Goal: Task Accomplishment & Management: Complete application form

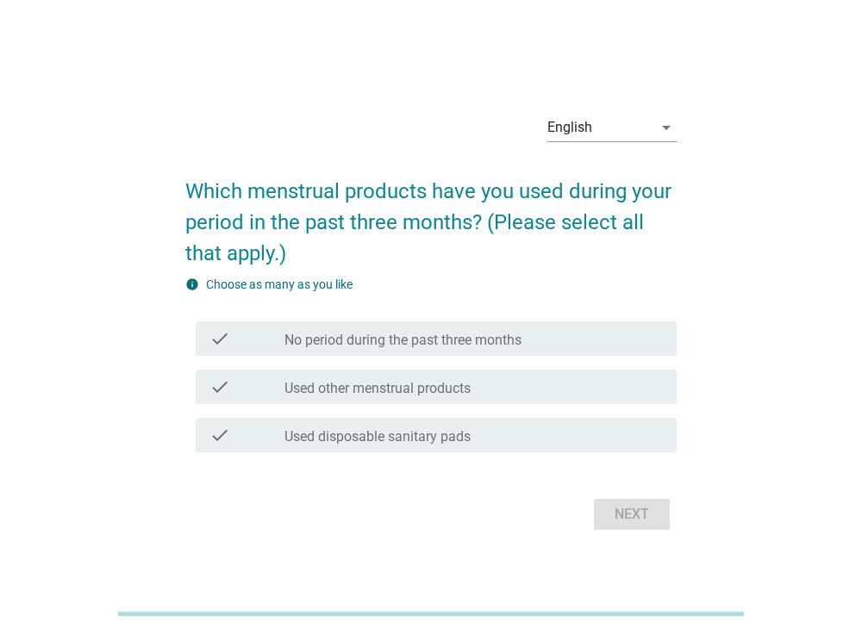
click at [418, 439] on label "Used disposable sanitary pads" at bounding box center [377, 436] width 186 height 17
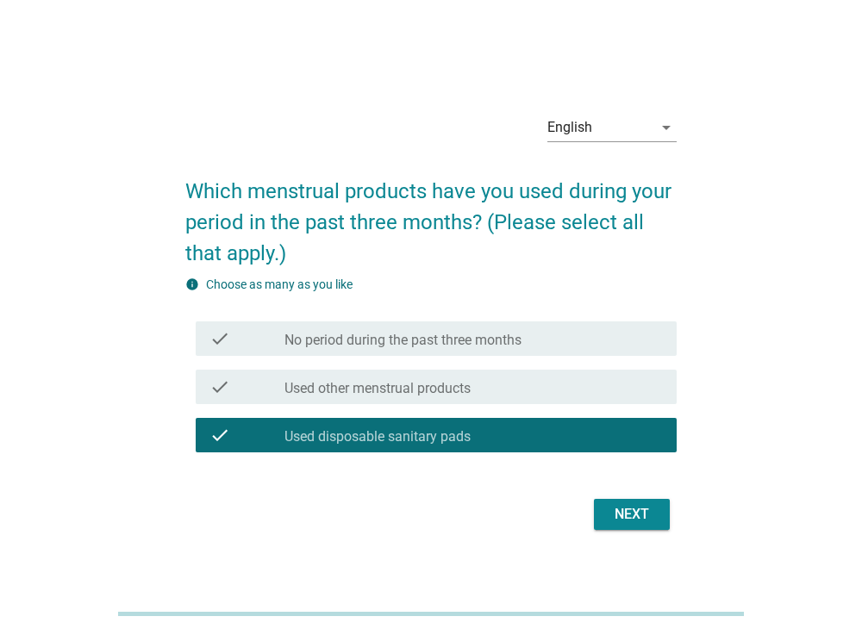
click at [648, 520] on div "Next" at bounding box center [632, 514] width 48 height 21
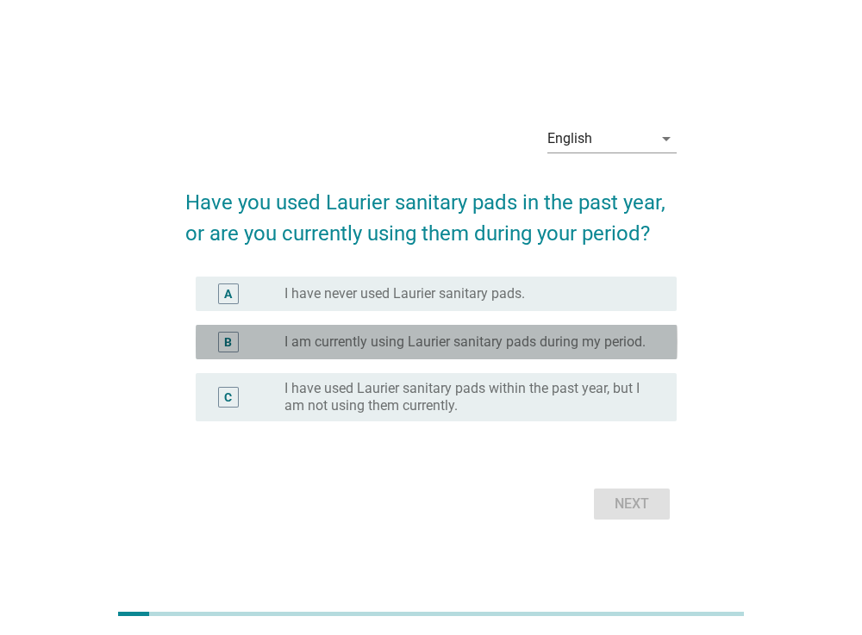
click at [544, 340] on label "I am currently using Laurier sanitary pads during my period." at bounding box center [464, 342] width 361 height 17
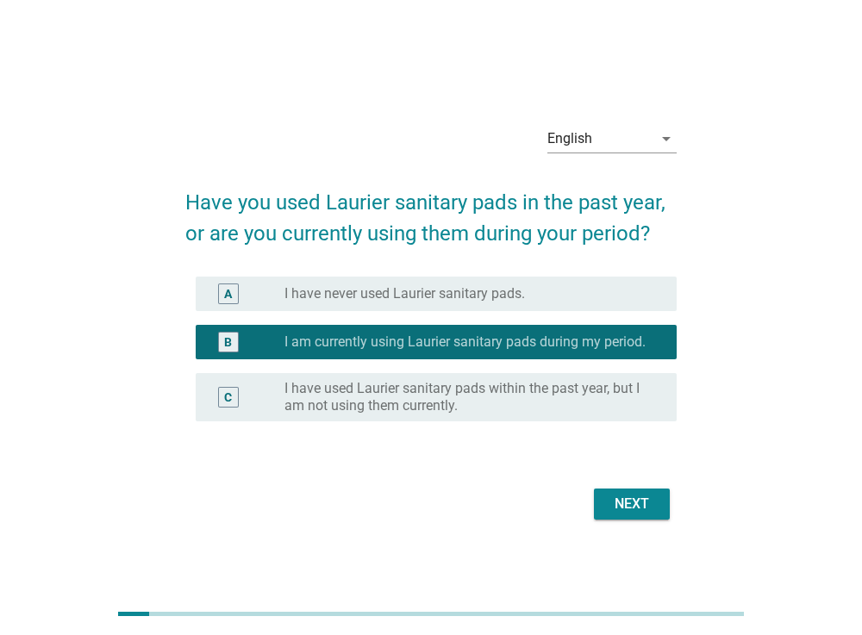
click at [619, 490] on button "Next" at bounding box center [632, 504] width 76 height 31
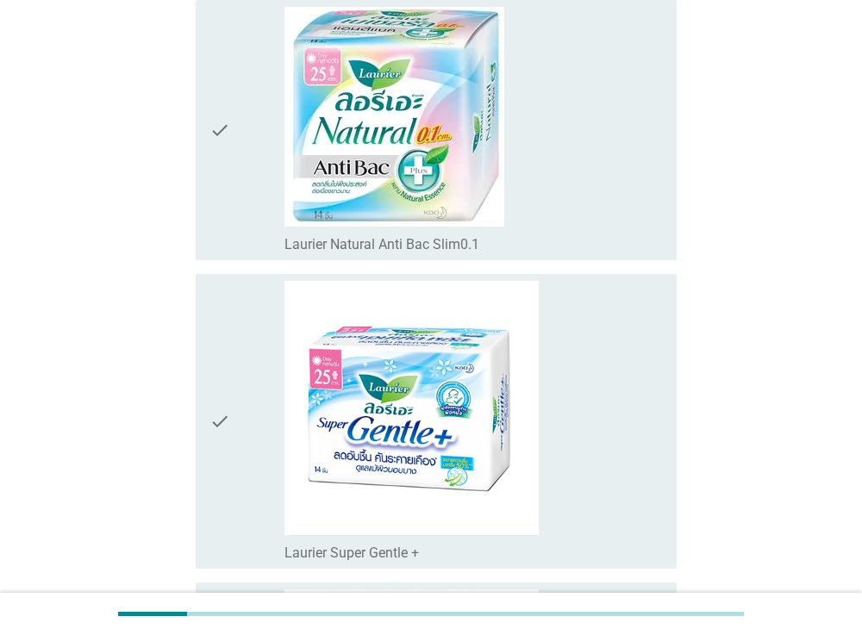
scroll to position [1382, 0]
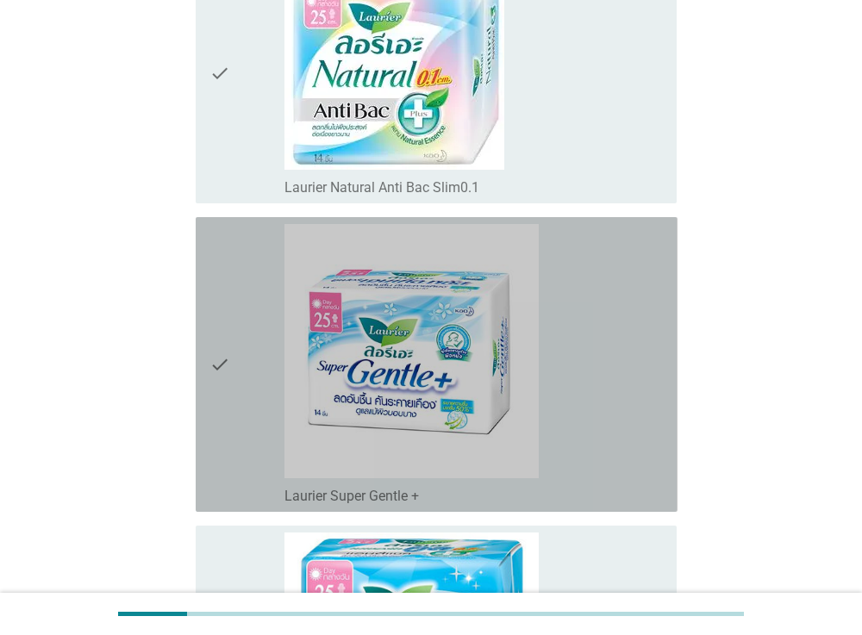
click at [555, 348] on div "check_box_outline_blank Laurier Super Gentle +" at bounding box center [473, 364] width 378 height 281
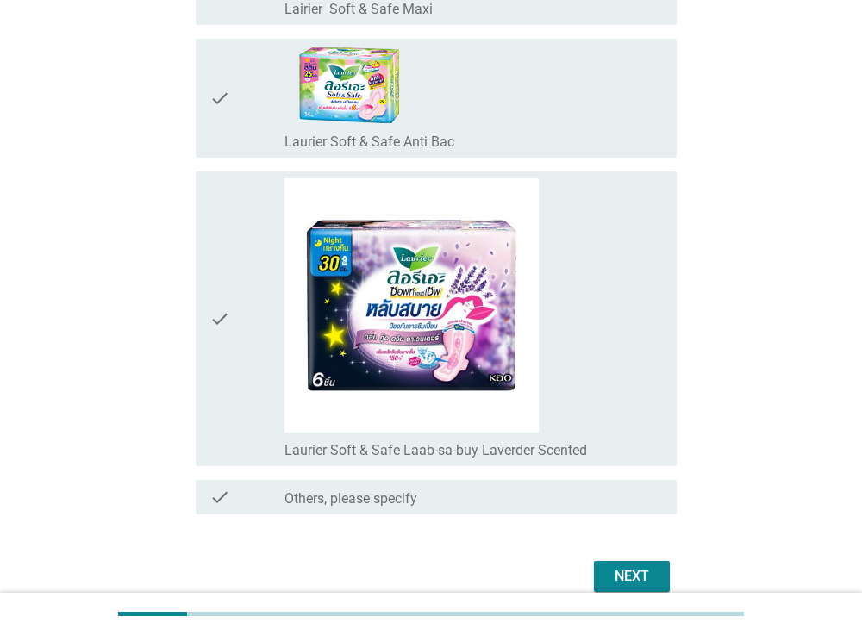
scroll to position [4187, 0]
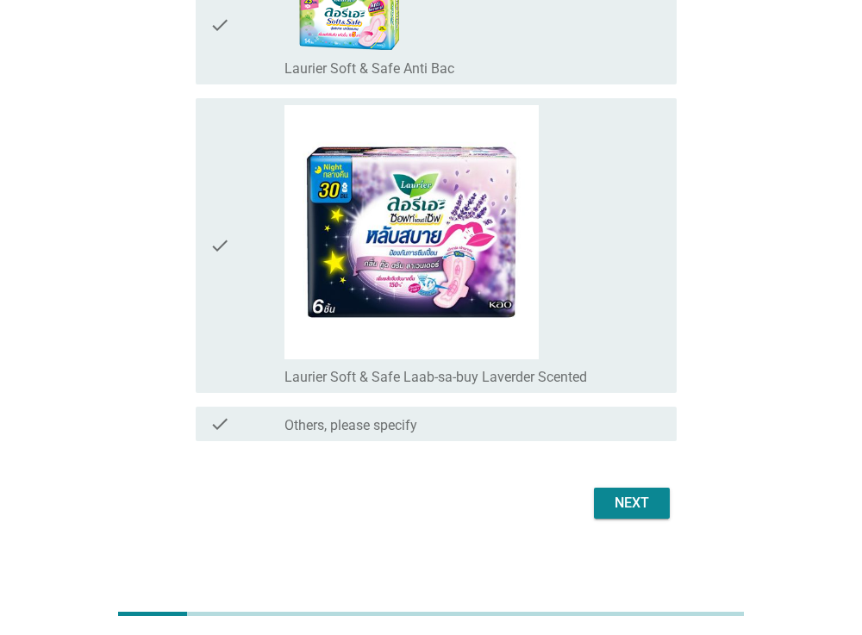
click at [648, 493] on div "Next" at bounding box center [632, 503] width 48 height 21
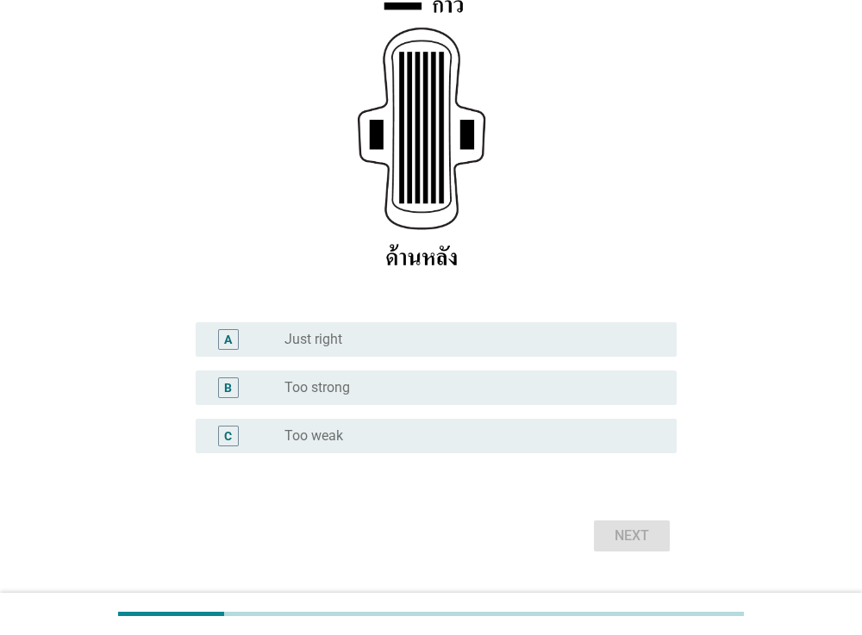
scroll to position [288, 0]
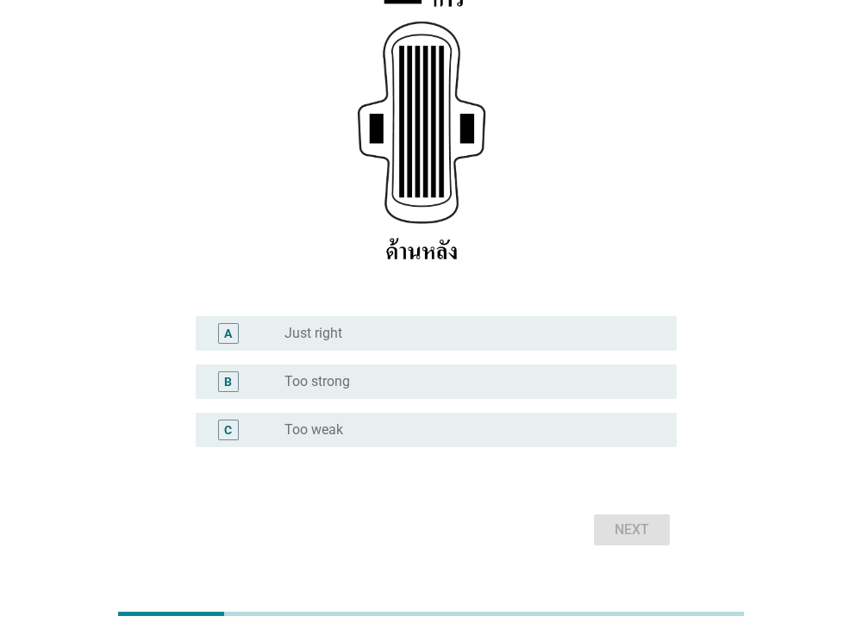
click at [334, 334] on label "Just right" at bounding box center [313, 333] width 58 height 17
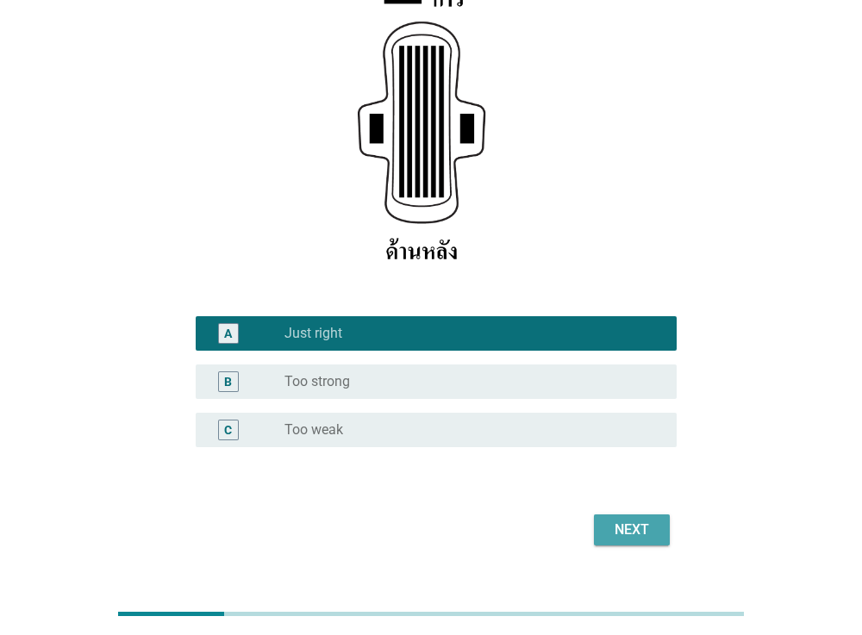
click at [623, 525] on div "Next" at bounding box center [632, 530] width 48 height 21
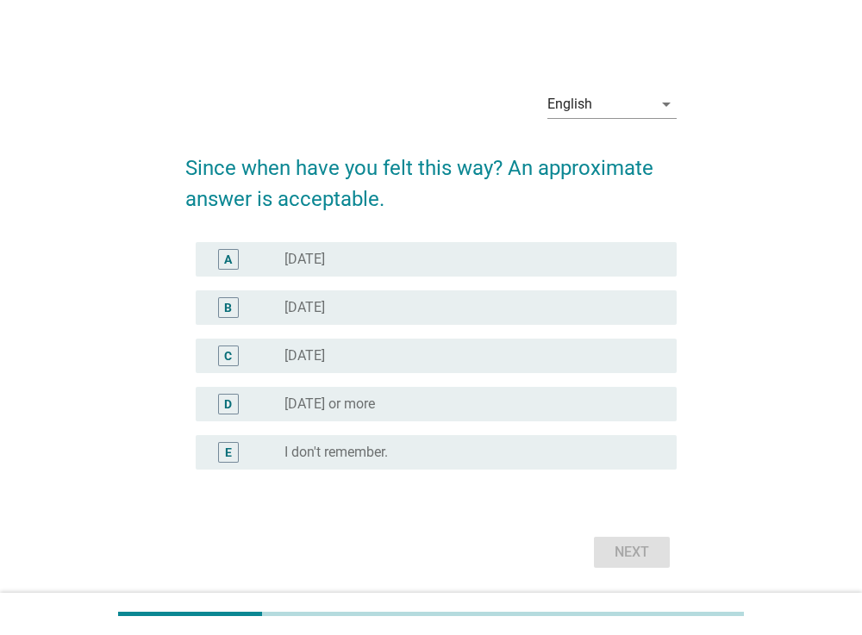
click at [422, 253] on div "radio_button_unchecked [DATE]" at bounding box center [466, 259] width 365 height 17
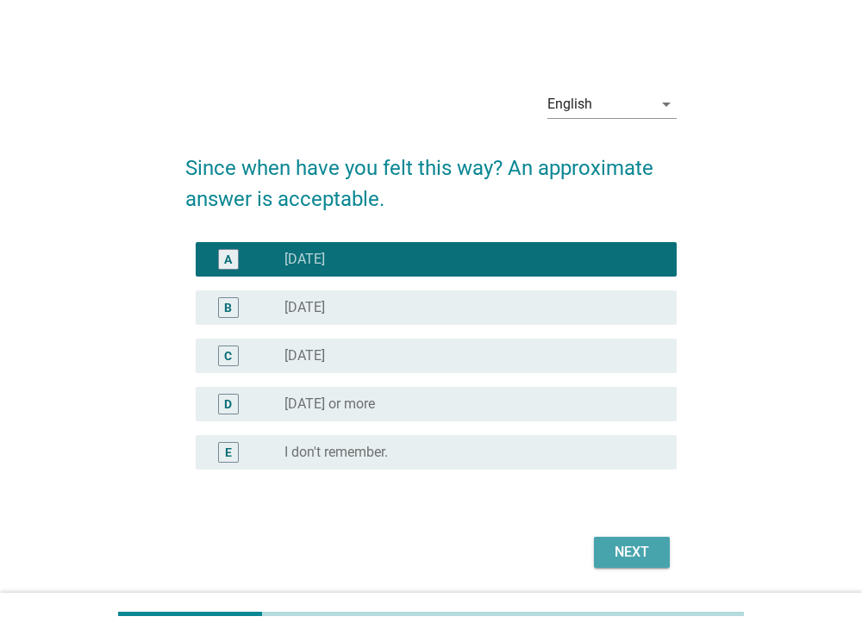
click at [617, 549] on div "Next" at bounding box center [632, 552] width 48 height 21
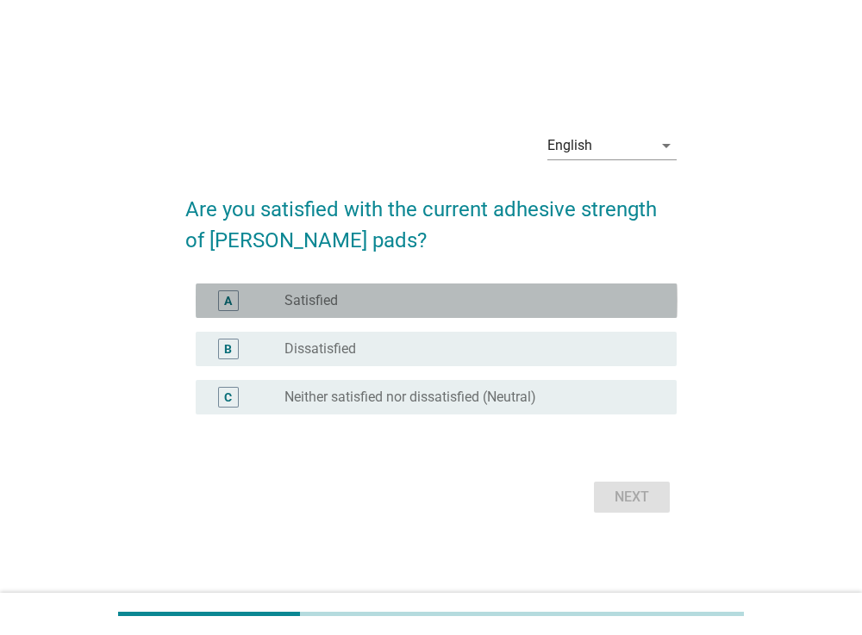
click at [502, 304] on div "radio_button_unchecked Satisfied" at bounding box center [466, 300] width 365 height 17
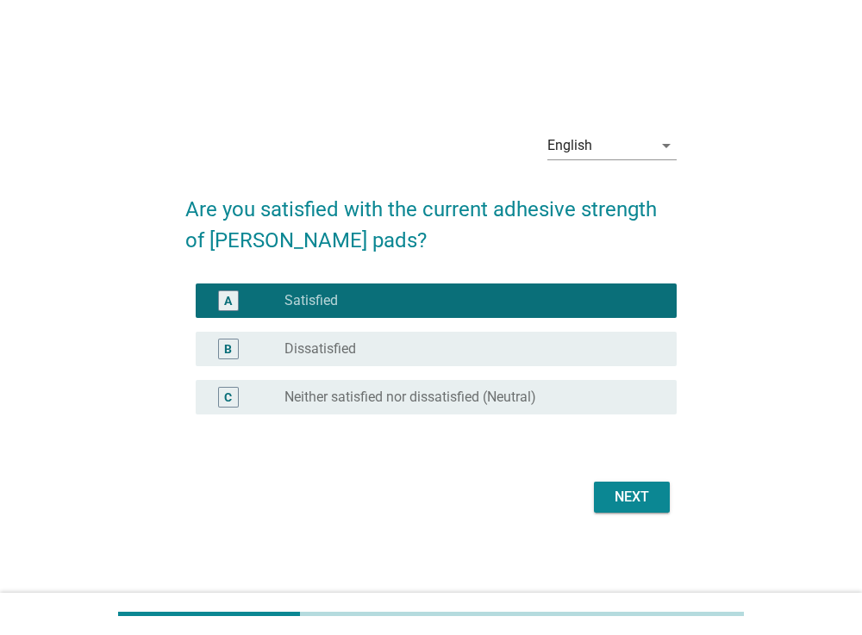
click at [636, 495] on div "Next" at bounding box center [632, 497] width 48 height 21
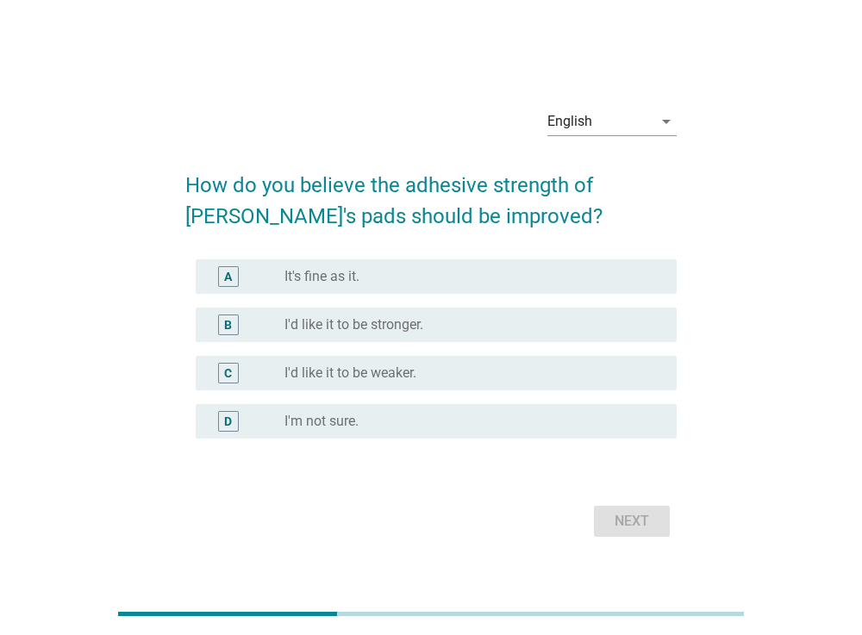
click at [555, 272] on div "radio_button_unchecked It's fine as it." at bounding box center [466, 276] width 365 height 17
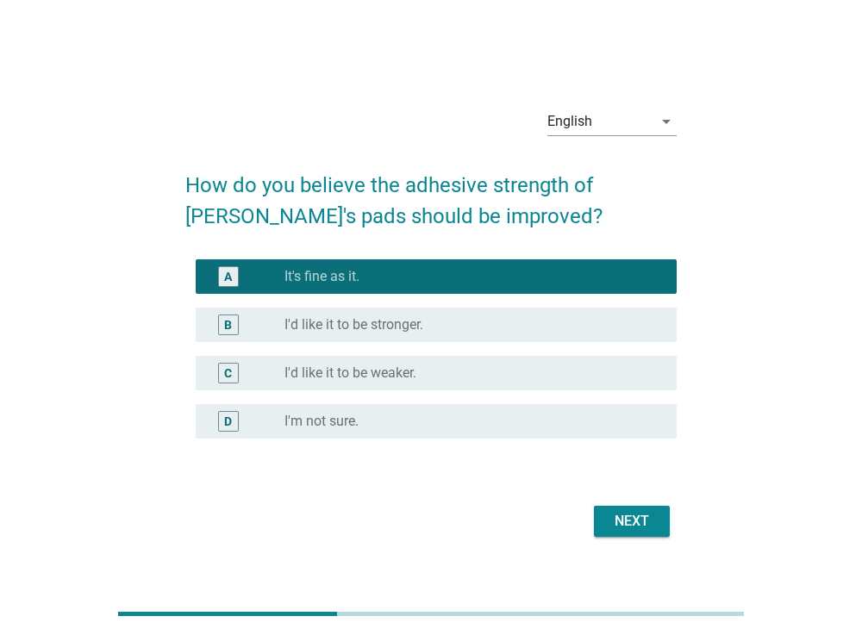
click at [634, 517] on div "Next" at bounding box center [632, 521] width 48 height 21
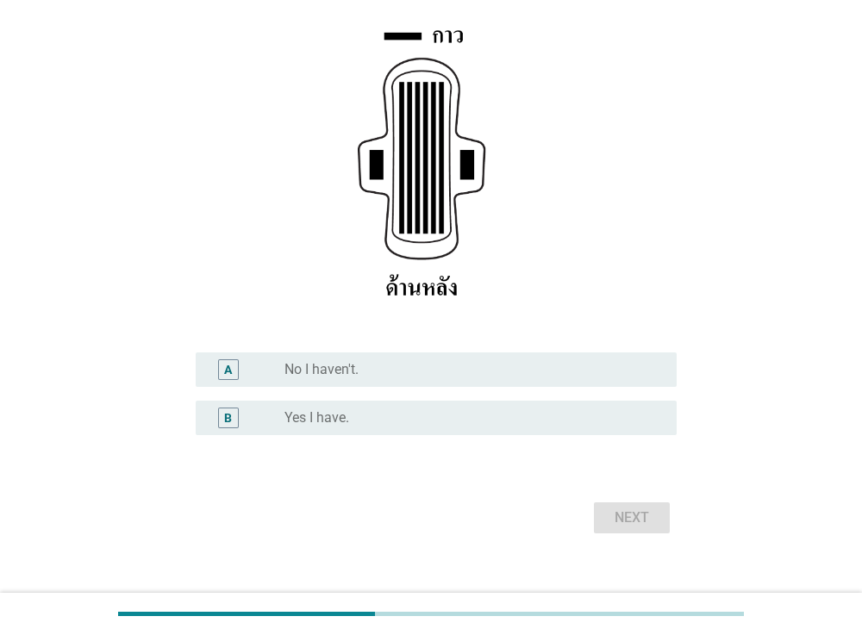
scroll to position [272, 0]
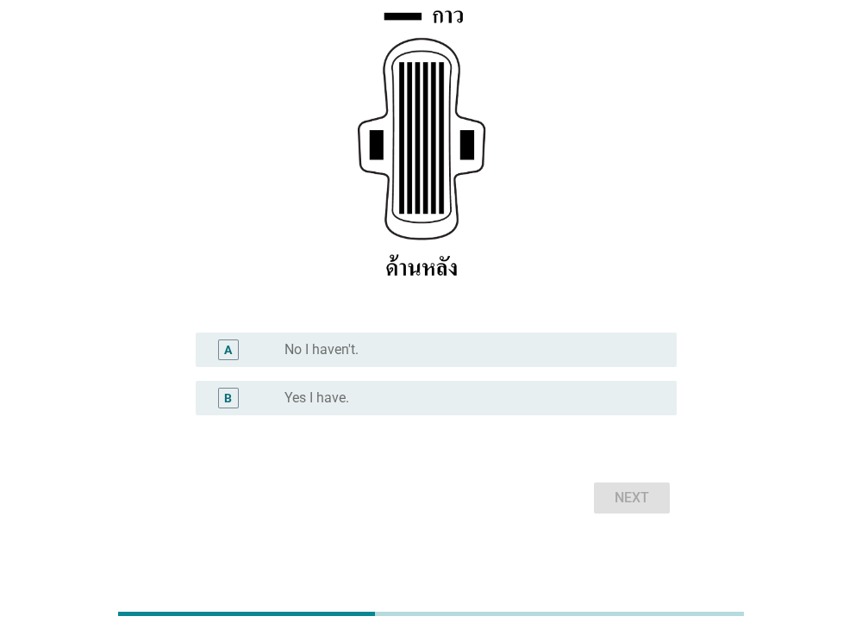
click at [517, 338] on div "A radio_button_unchecked No I haven't." at bounding box center [437, 350] width 482 height 34
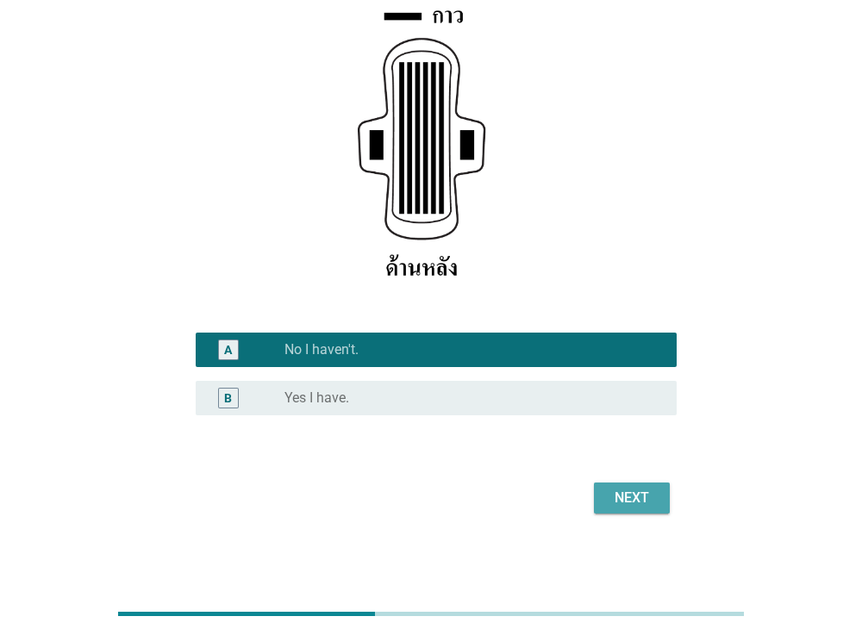
click at [611, 497] on div "Next" at bounding box center [632, 498] width 48 height 21
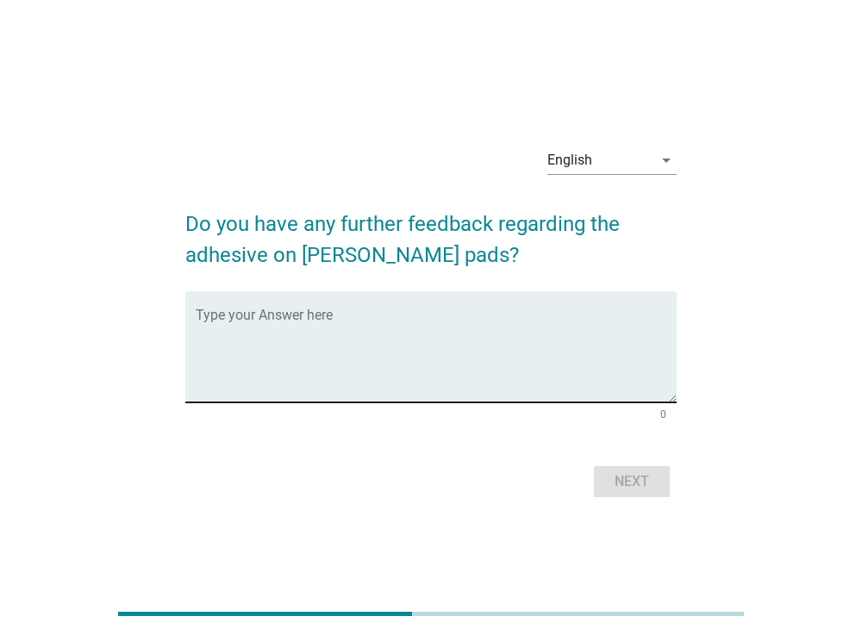
click at [437, 353] on textarea "Type your Answer here" at bounding box center [437, 357] width 482 height 91
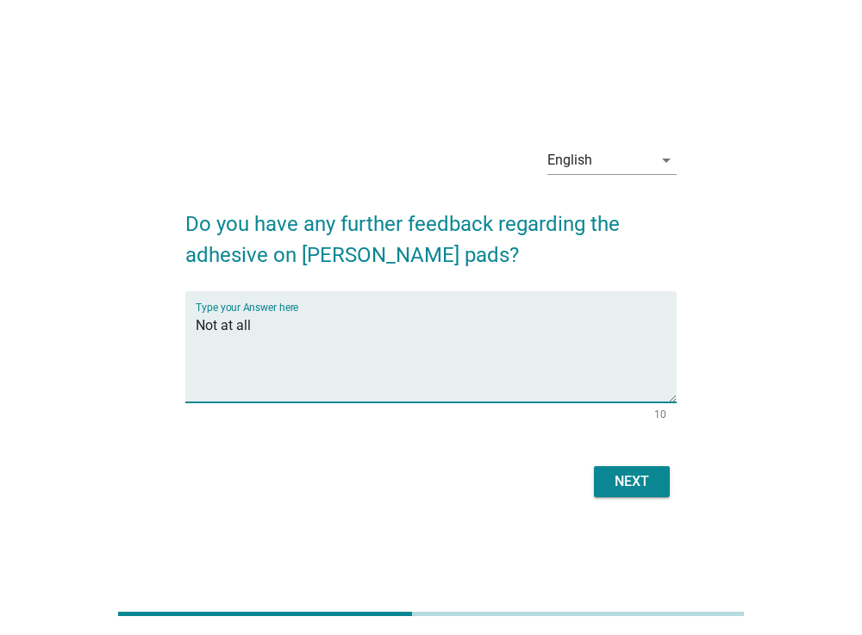
type textarea "Not at all"
click at [629, 474] on div "Next" at bounding box center [632, 482] width 48 height 21
